Goal: Information Seeking & Learning: Learn about a topic

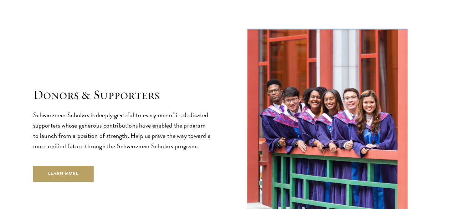
scroll to position [1997, 0]
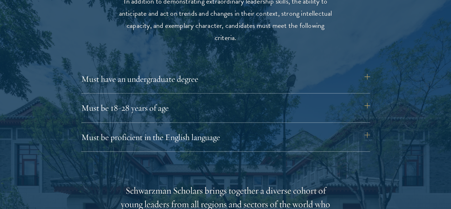
scroll to position [989, 0]
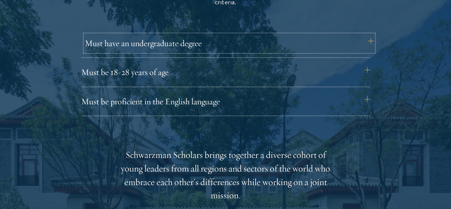
click at [117, 37] on button "Must have an undergraduate degree" at bounding box center [229, 43] width 289 height 17
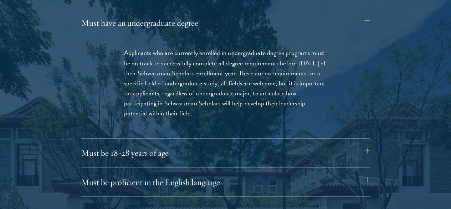
scroll to position [1025, 0]
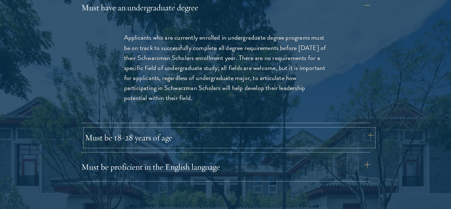
click at [118, 129] on button "Must be 18-28 years of age" at bounding box center [229, 137] width 289 height 17
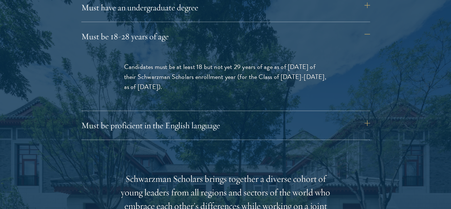
click at [118, 123] on div "Eligibility In addition to demonstrating extraordinary leadership skills, the a…" at bounding box center [225, 188] width 385 height 572
click at [120, 117] on button "Must be proficient in the English language" at bounding box center [229, 125] width 289 height 17
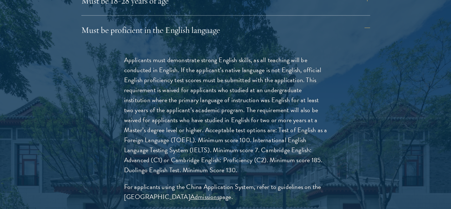
click at [120, 114] on div "Applicants must demonstrate strong English skills, as all teaching will be cond…" at bounding box center [226, 131] width 246 height 175
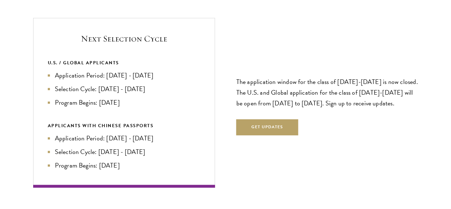
scroll to position [1698, 0]
